Goal: Obtain resource: Obtain resource

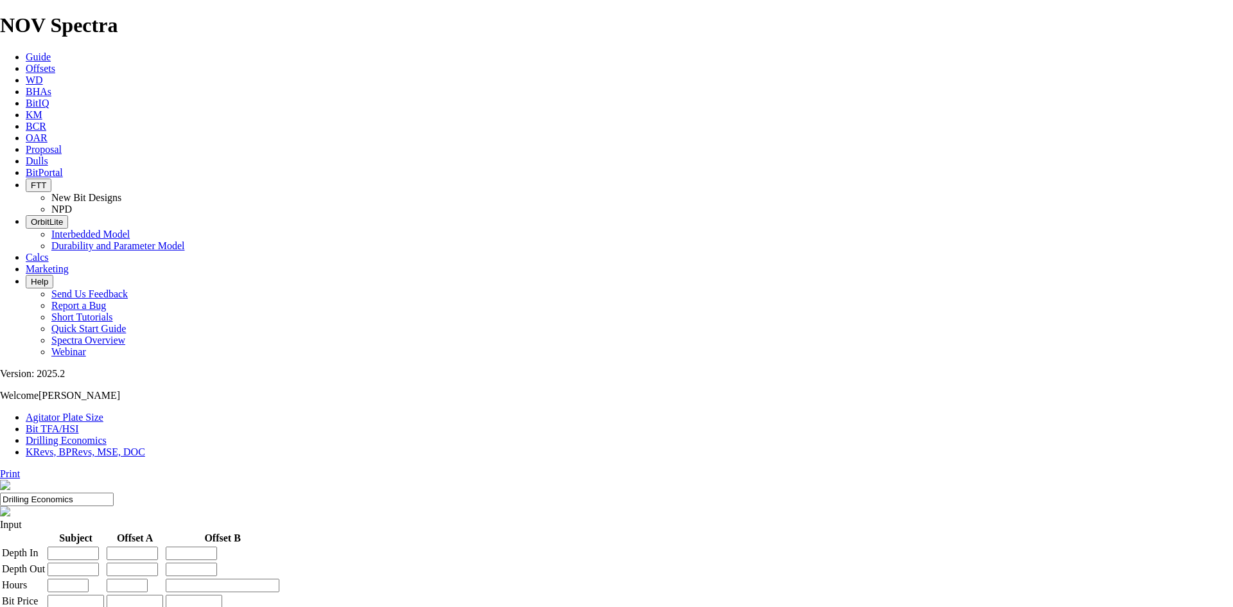
click at [55, 63] on link "Offsets" at bounding box center [41, 68] width 30 height 11
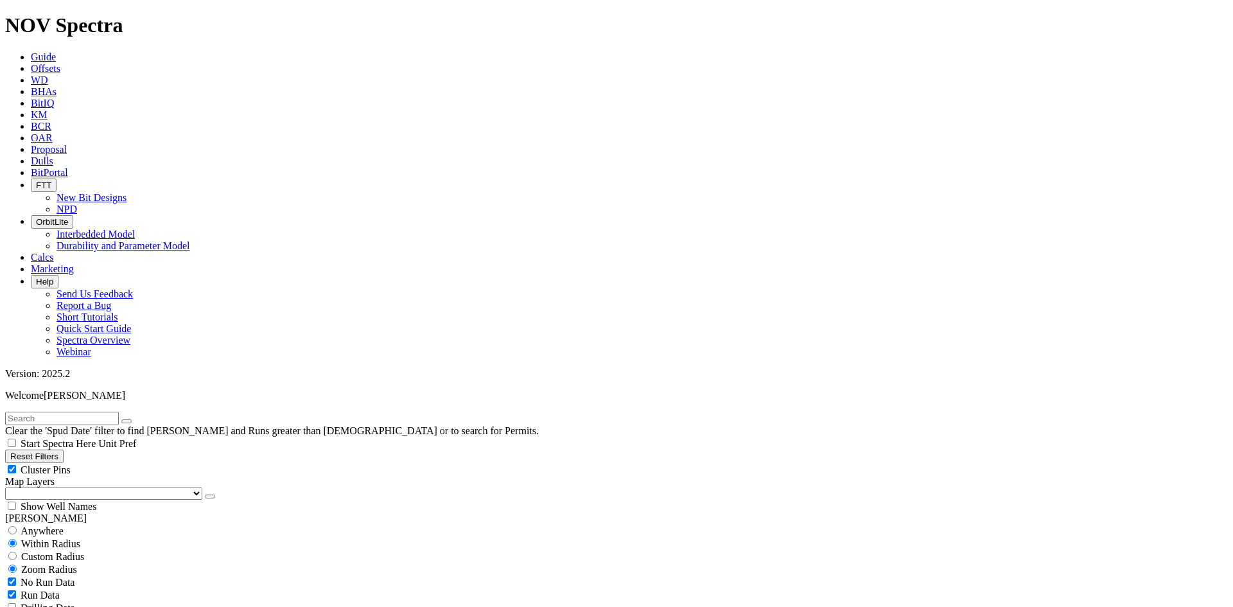
scroll to position [514, 0]
select select "12.25"
checkbox input "false"
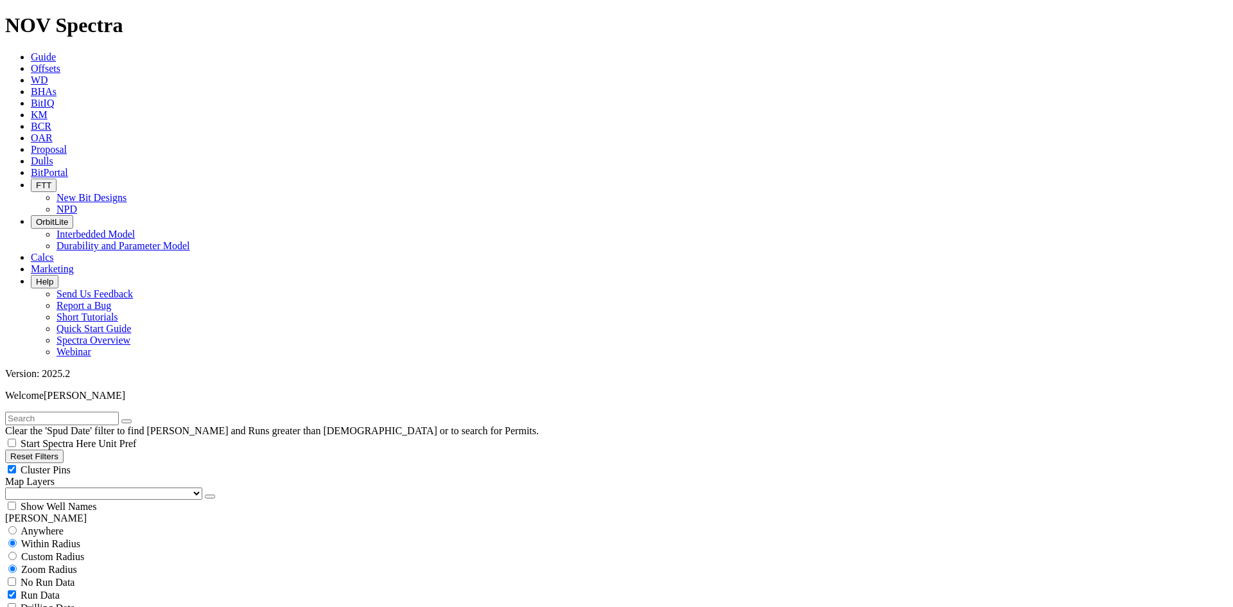
select select "? number:12.25 ?"
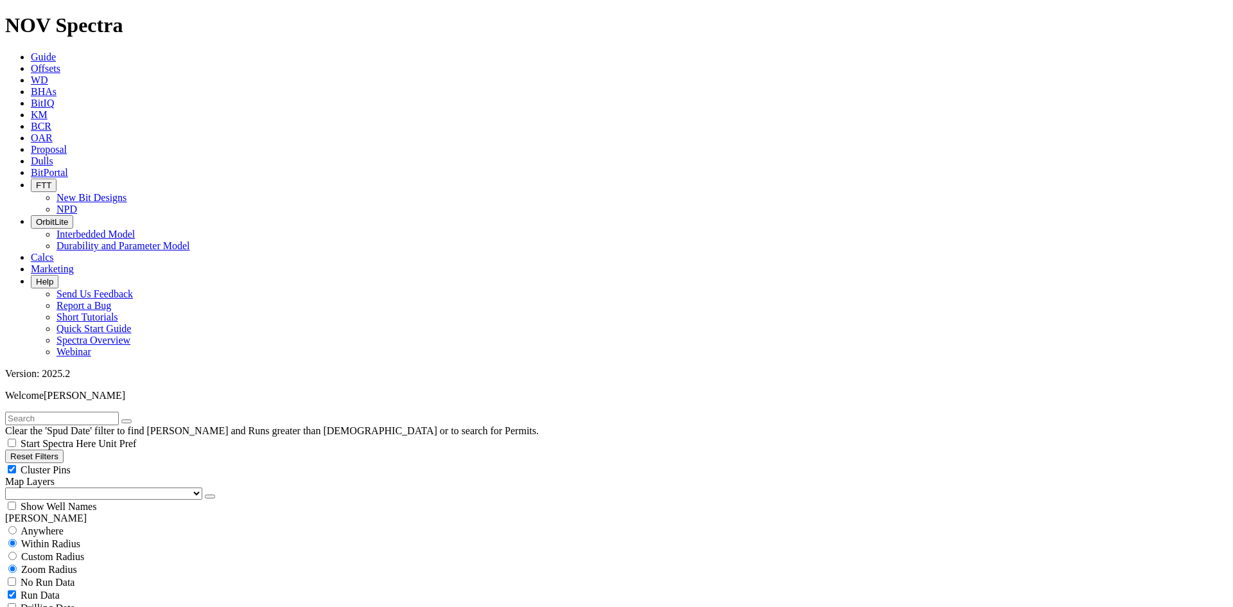
type input "9000"
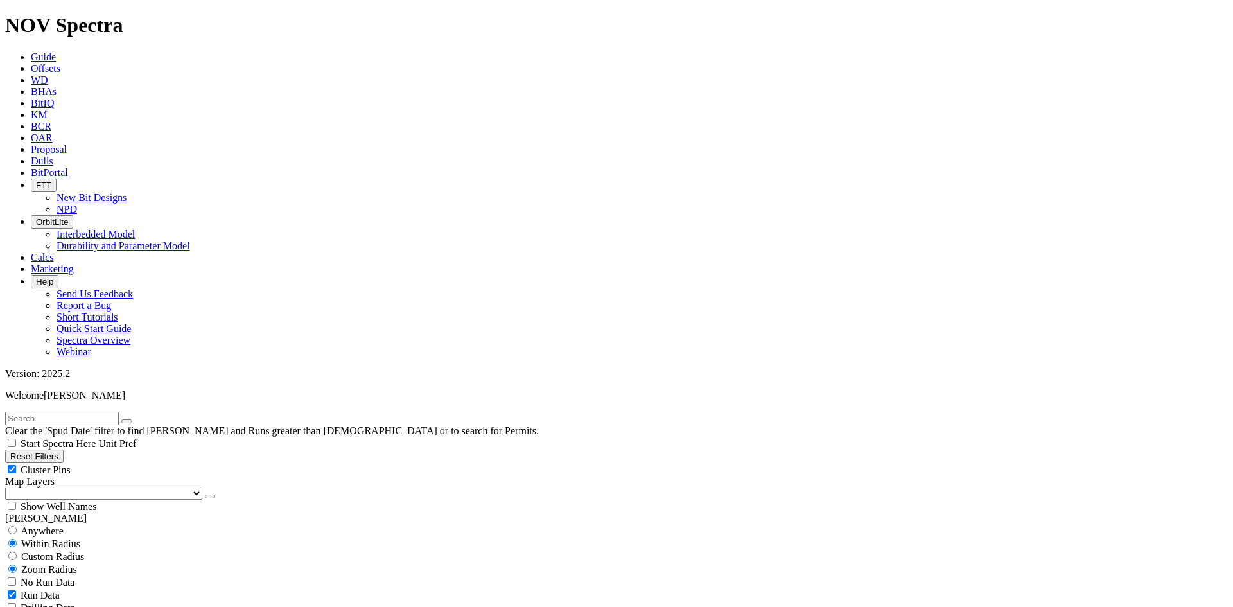
type input "100"
type input "7000"
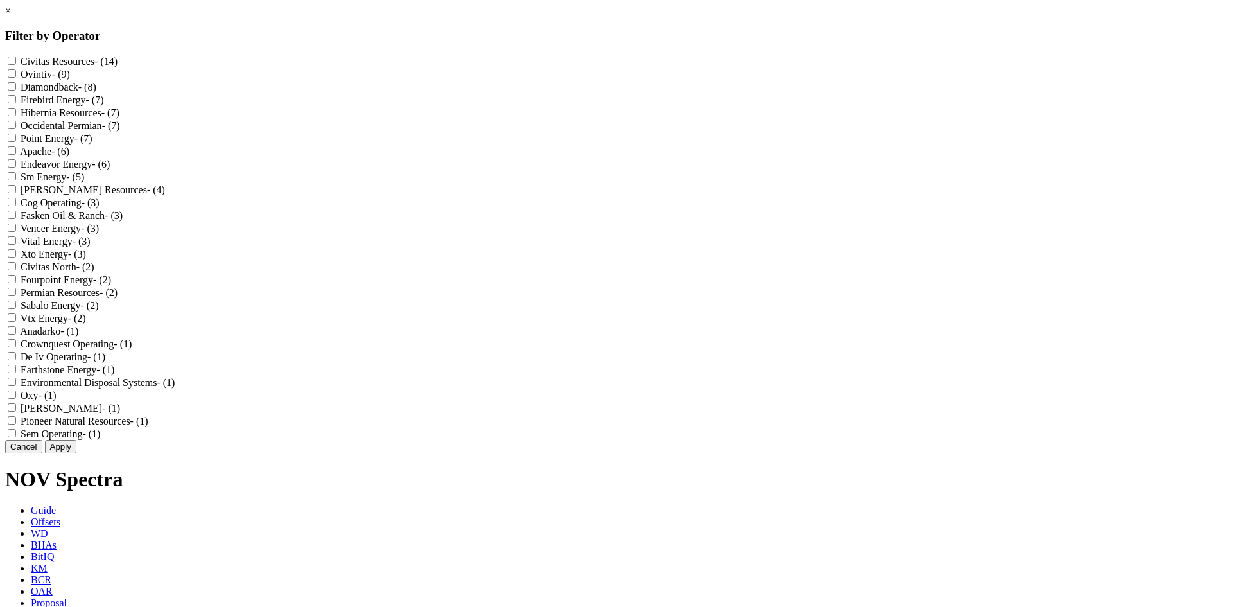
click at [16, 91] on input "Diamondback - (8)" at bounding box center [12, 86] width 8 height 8
checkbox input "true"
click at [76, 453] on button "Apply" at bounding box center [60, 446] width 31 height 13
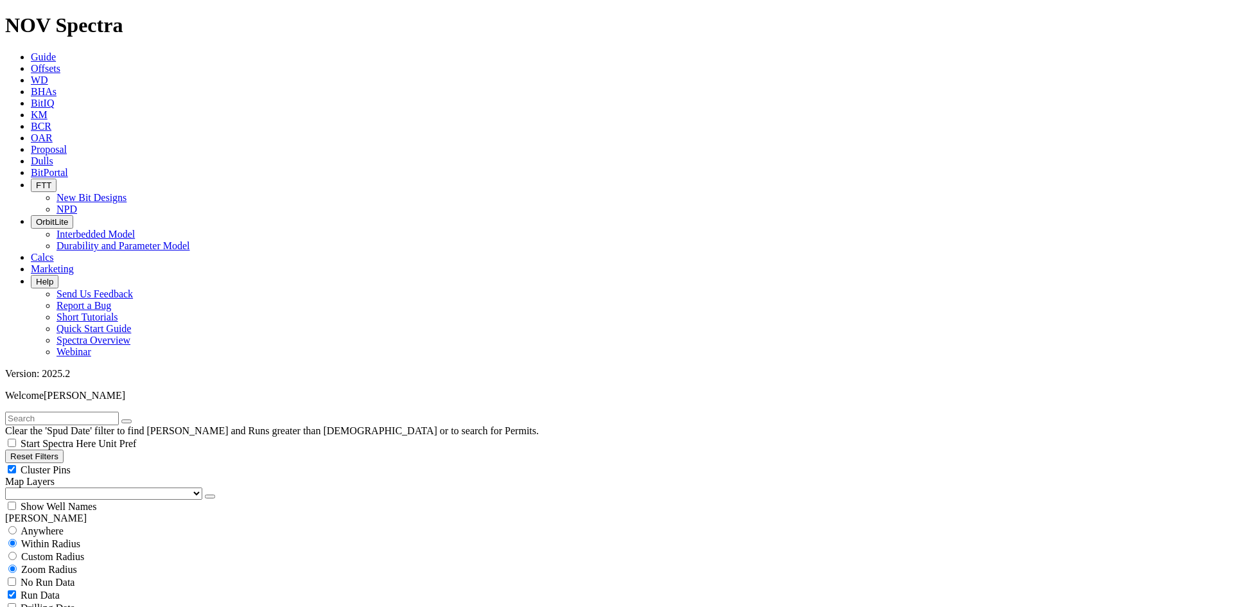
click at [932, 412] on div "Clear the 'Spud Date' filter to find [PERSON_NAME] and Runs greater than [DEMOG…" at bounding box center [616, 431] width 1223 height 38
